Goal: Browse casually: Explore the website without a specific task or goal

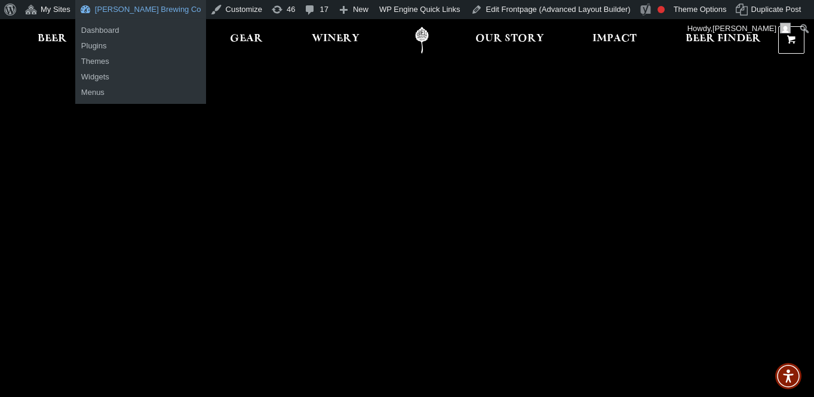
click at [107, 6] on link "[PERSON_NAME] Brewing Co" at bounding box center [140, 9] width 131 height 19
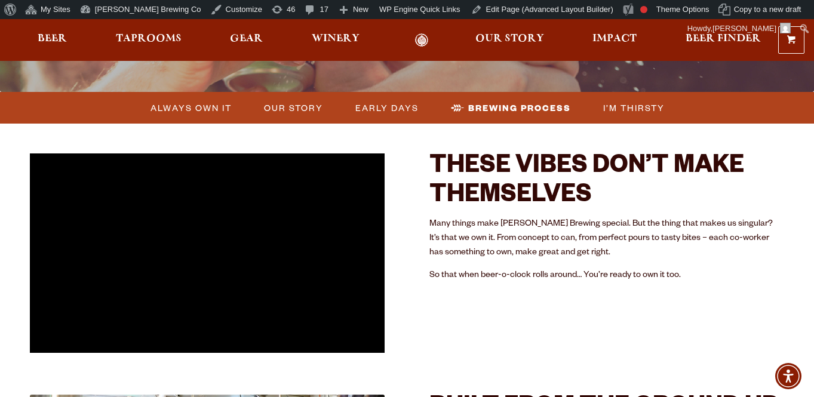
scroll to position [296, 0]
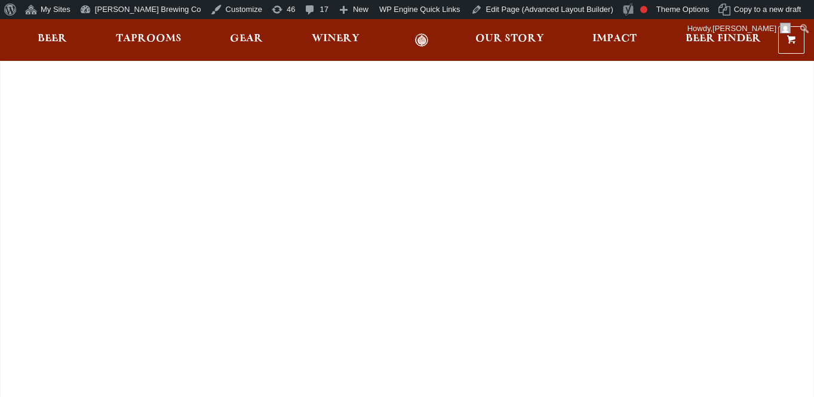
scroll to position [296, 0]
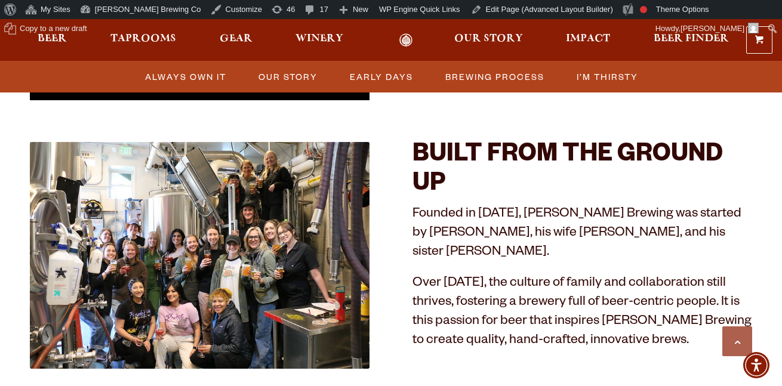
scroll to position [560, 0]
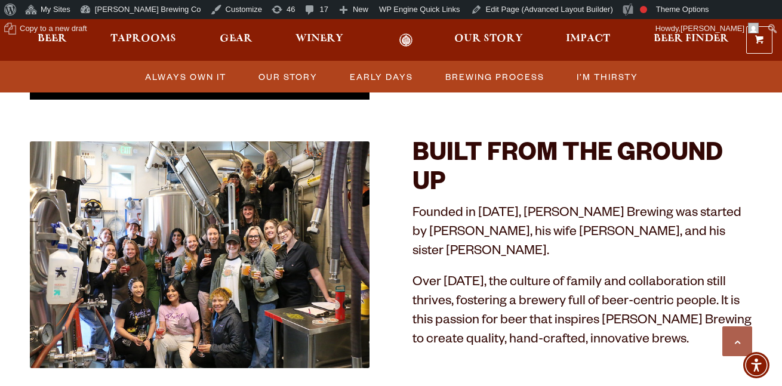
click at [533, 298] on p "Over thirty years later, the culture of family and collaboration still thrives,…" at bounding box center [583, 313] width 340 height 76
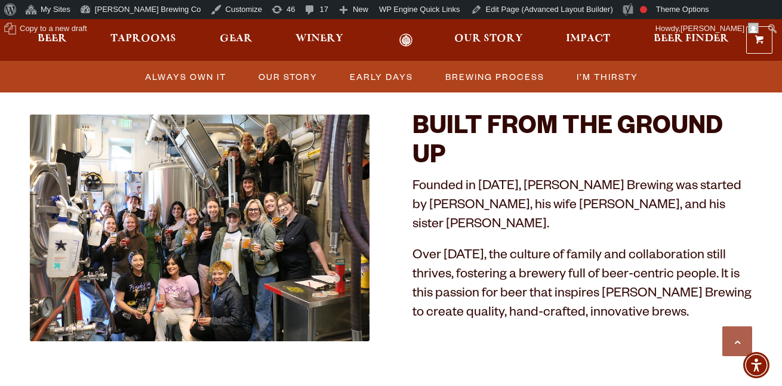
scroll to position [586, 0]
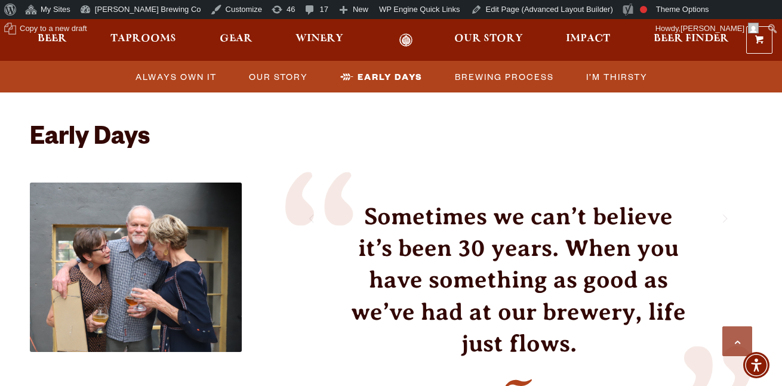
click at [564, 316] on div "Sometimes we can’t believe it’s been 30 years. When you have something as good …" at bounding box center [518, 318] width 347 height 235
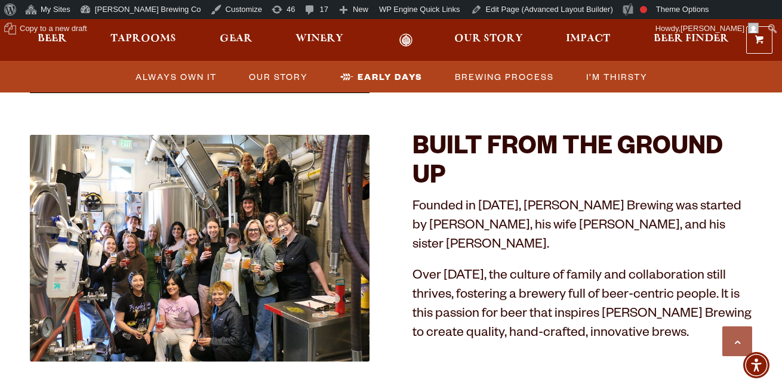
scroll to position [568, 0]
